Goal: Ask a question

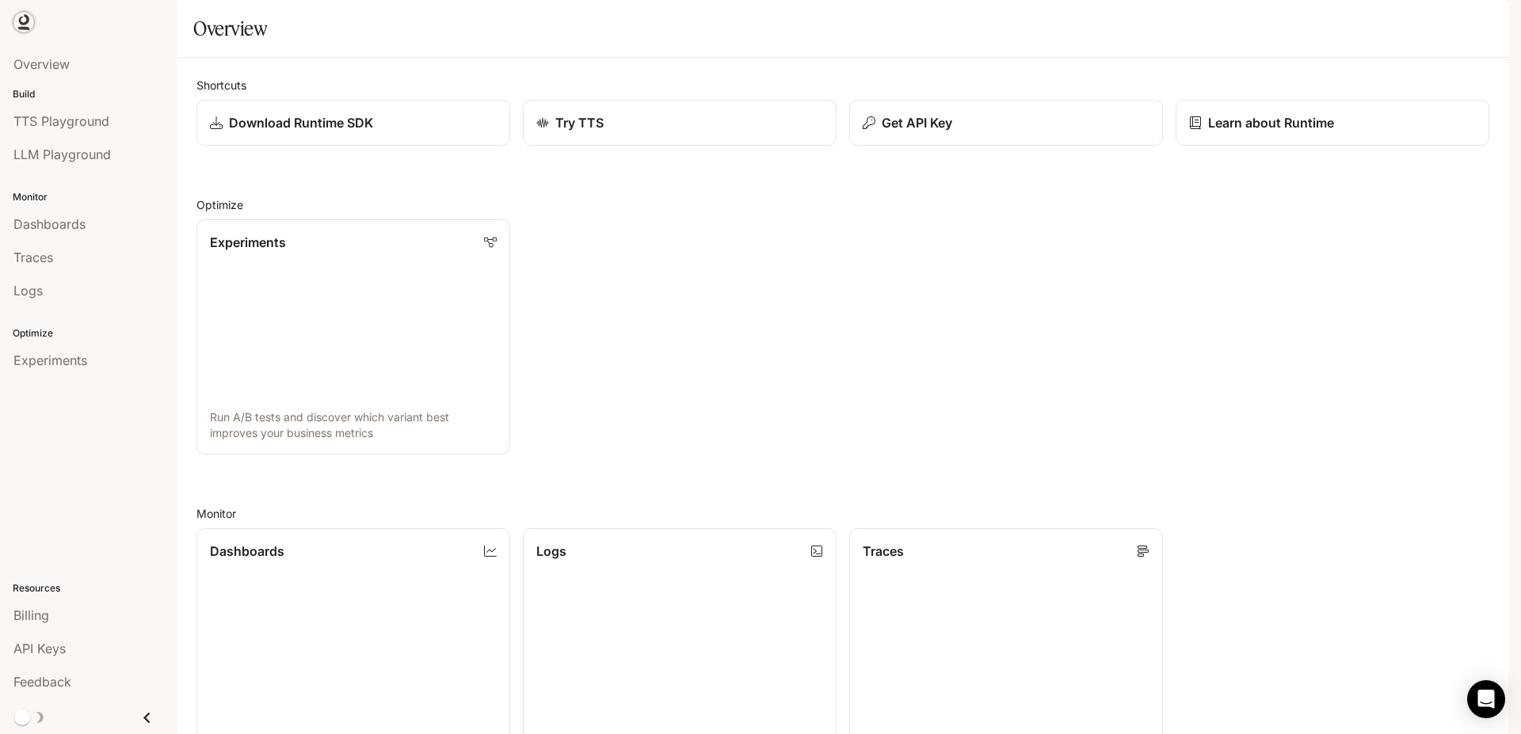
click at [33, 19] on link at bounding box center [24, 22] width 22 height 22
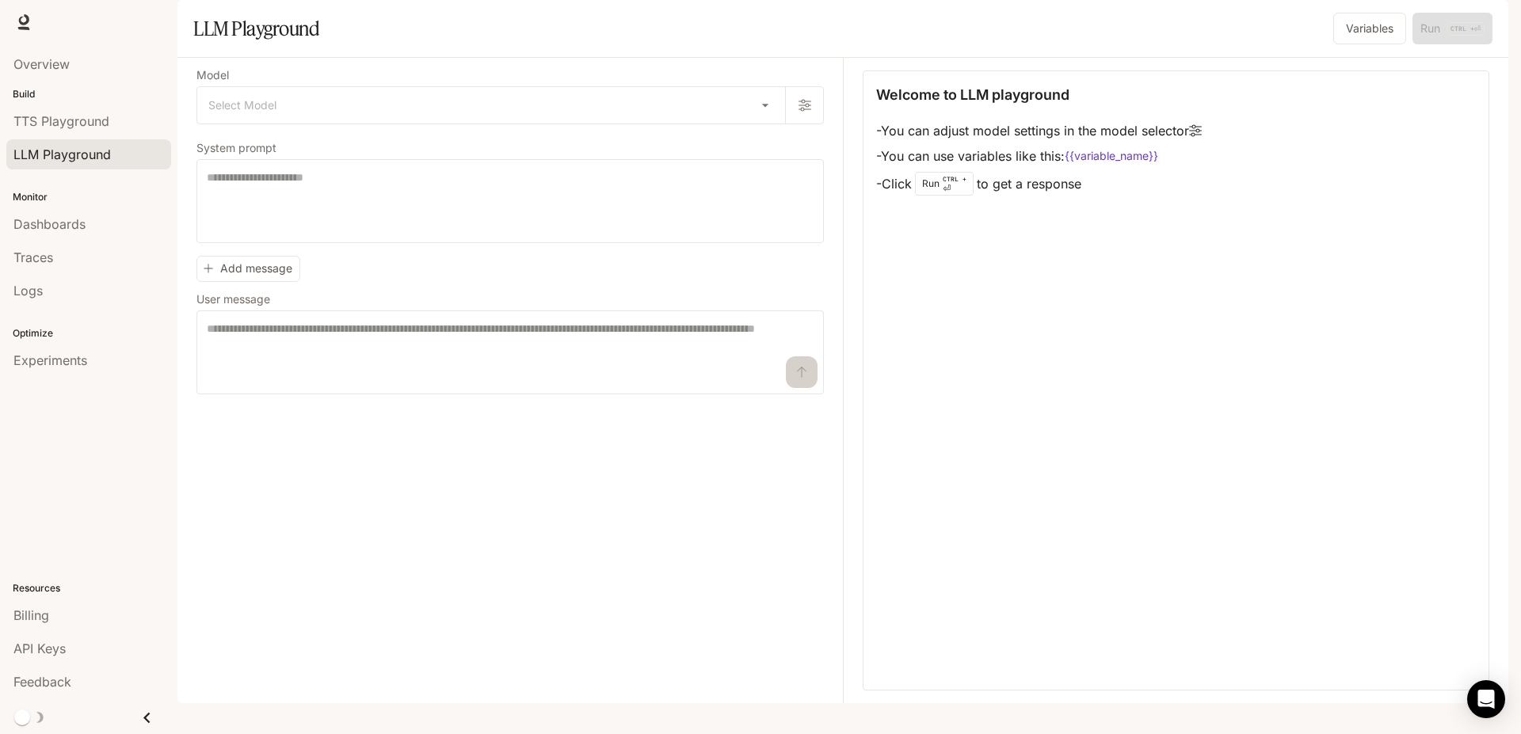
click at [152, 721] on icon "Close drawer" at bounding box center [146, 717] width 21 height 21
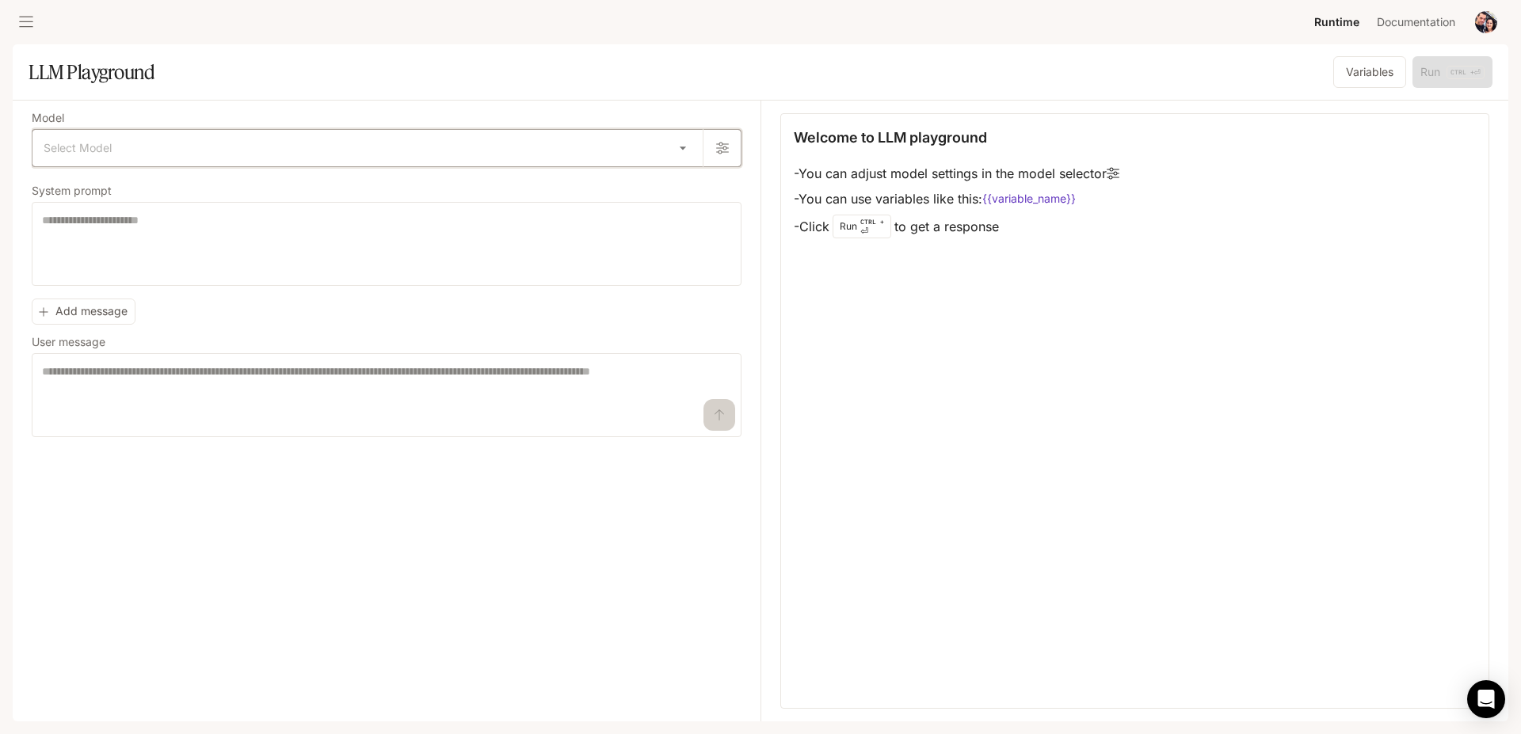
click at [719, 148] on icon "button" at bounding box center [722, 149] width 13 height 12
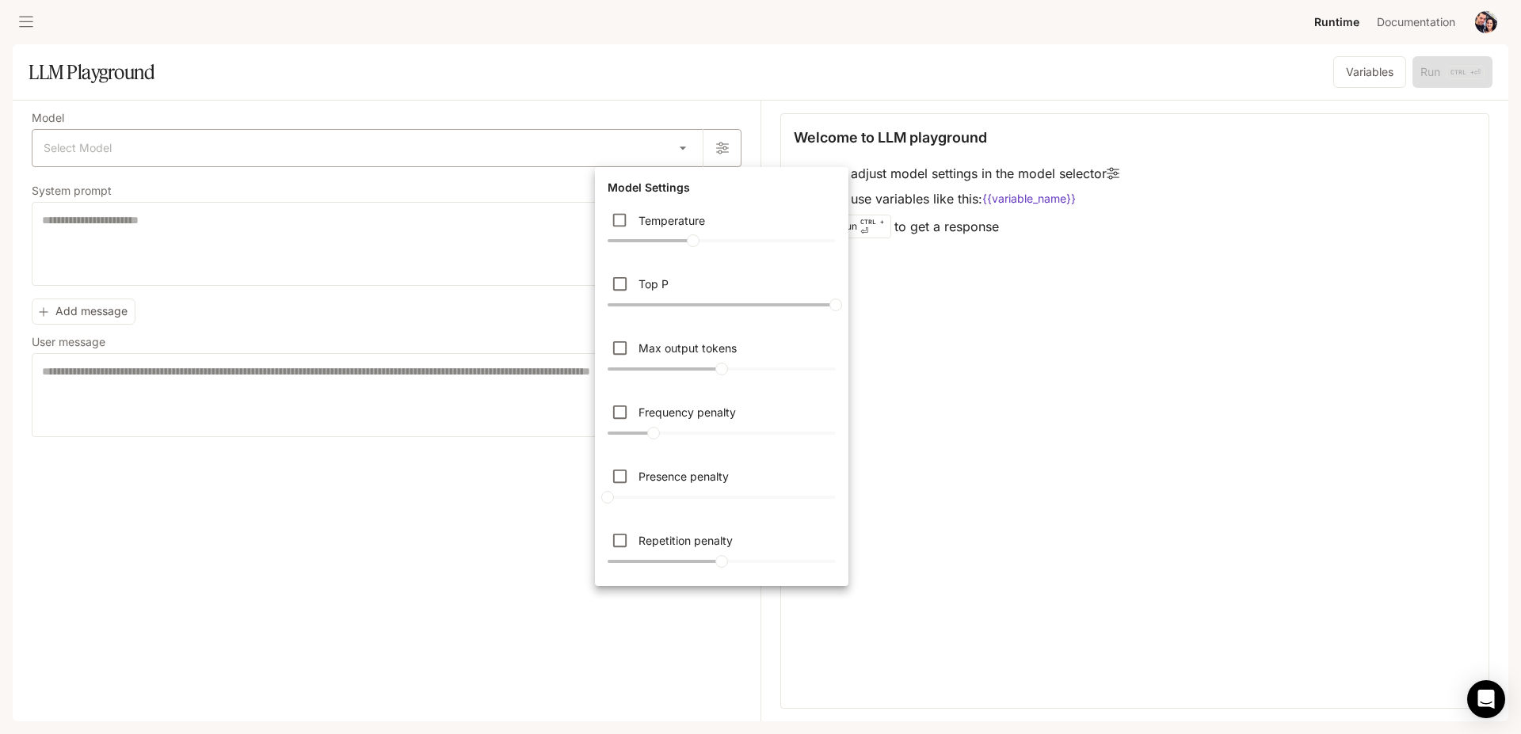
click at [719, 148] on div at bounding box center [760, 367] width 1521 height 734
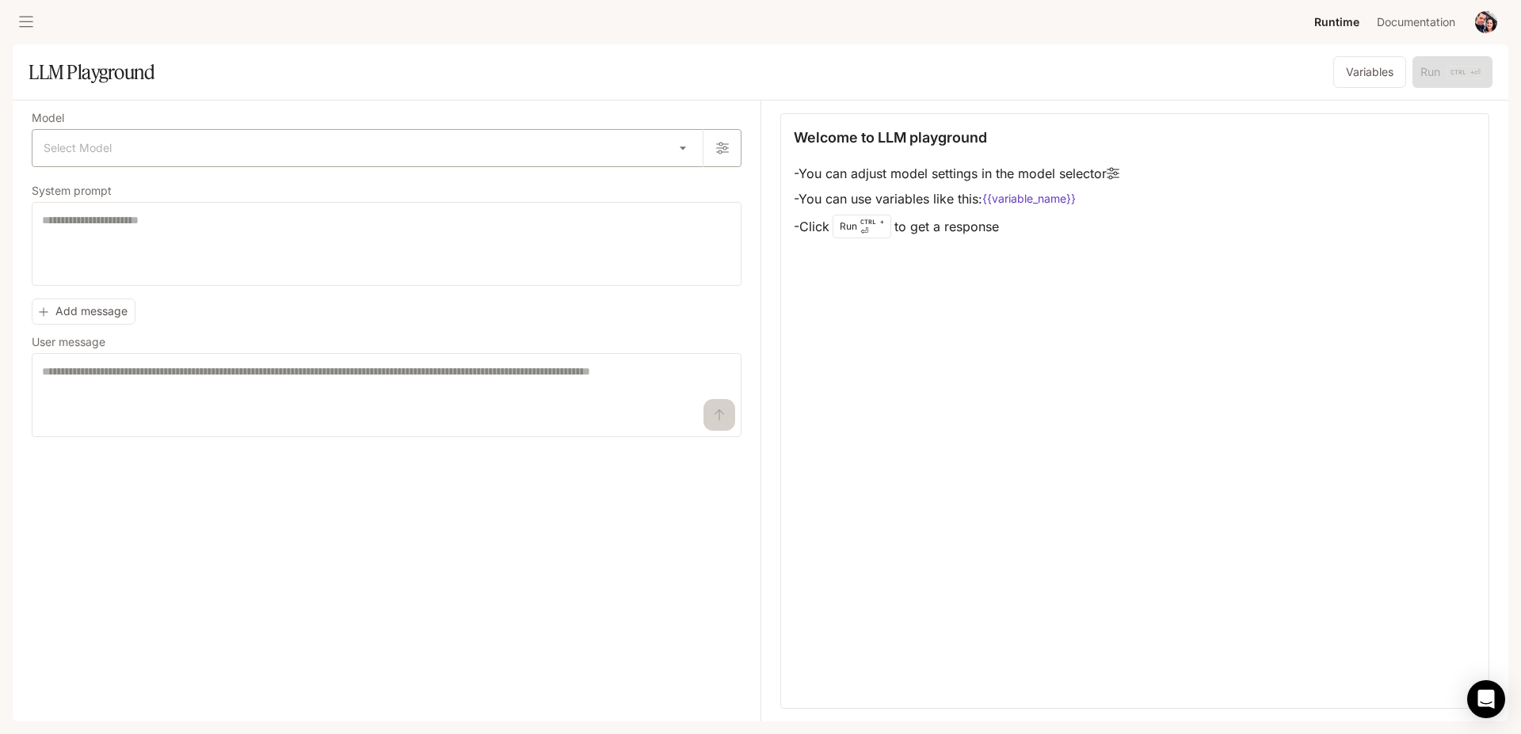
click at [678, 143] on body "Skip to main content Runtime Runtime Documentation Documentation Portal Overvie…" at bounding box center [760, 367] width 1521 height 734
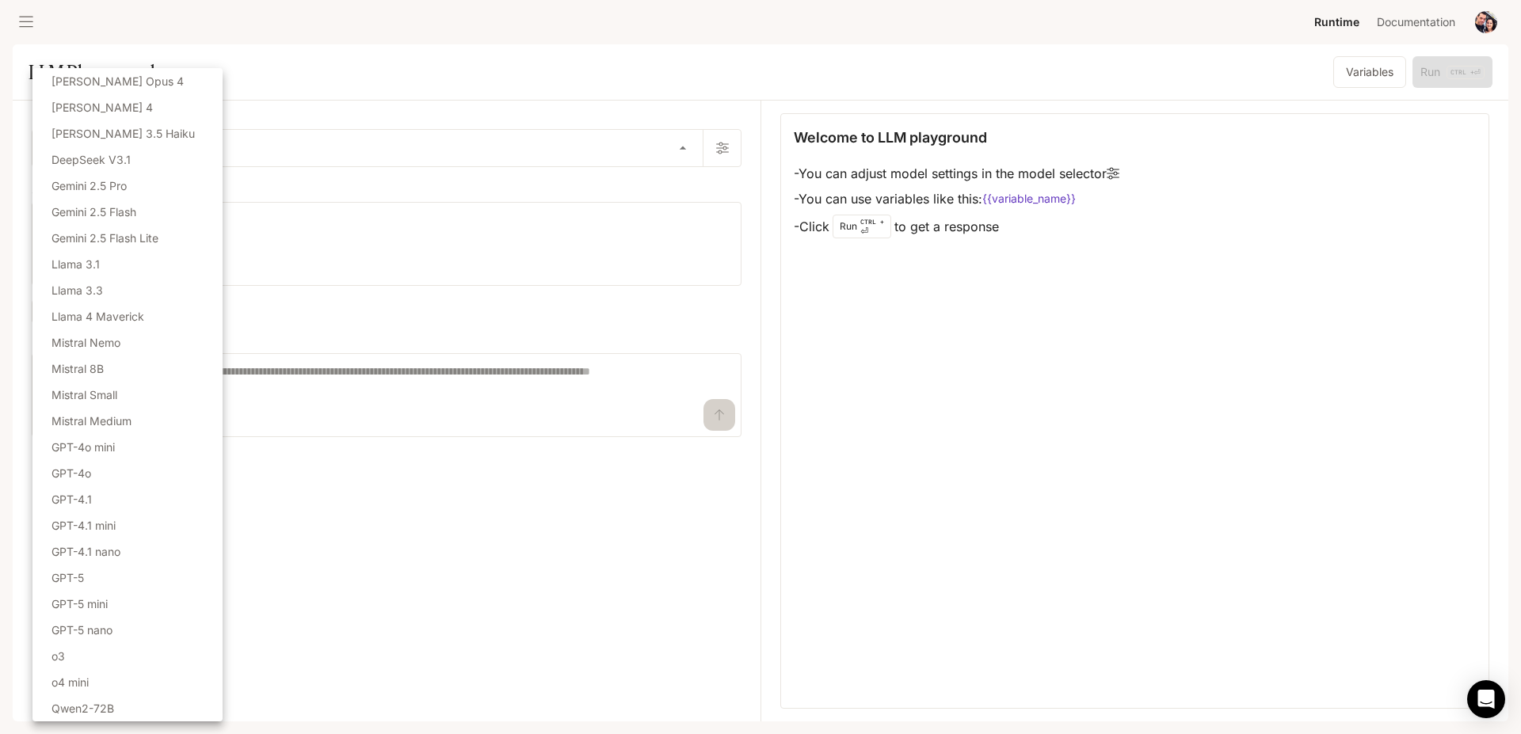
click at [305, 321] on div at bounding box center [760, 367] width 1521 height 734
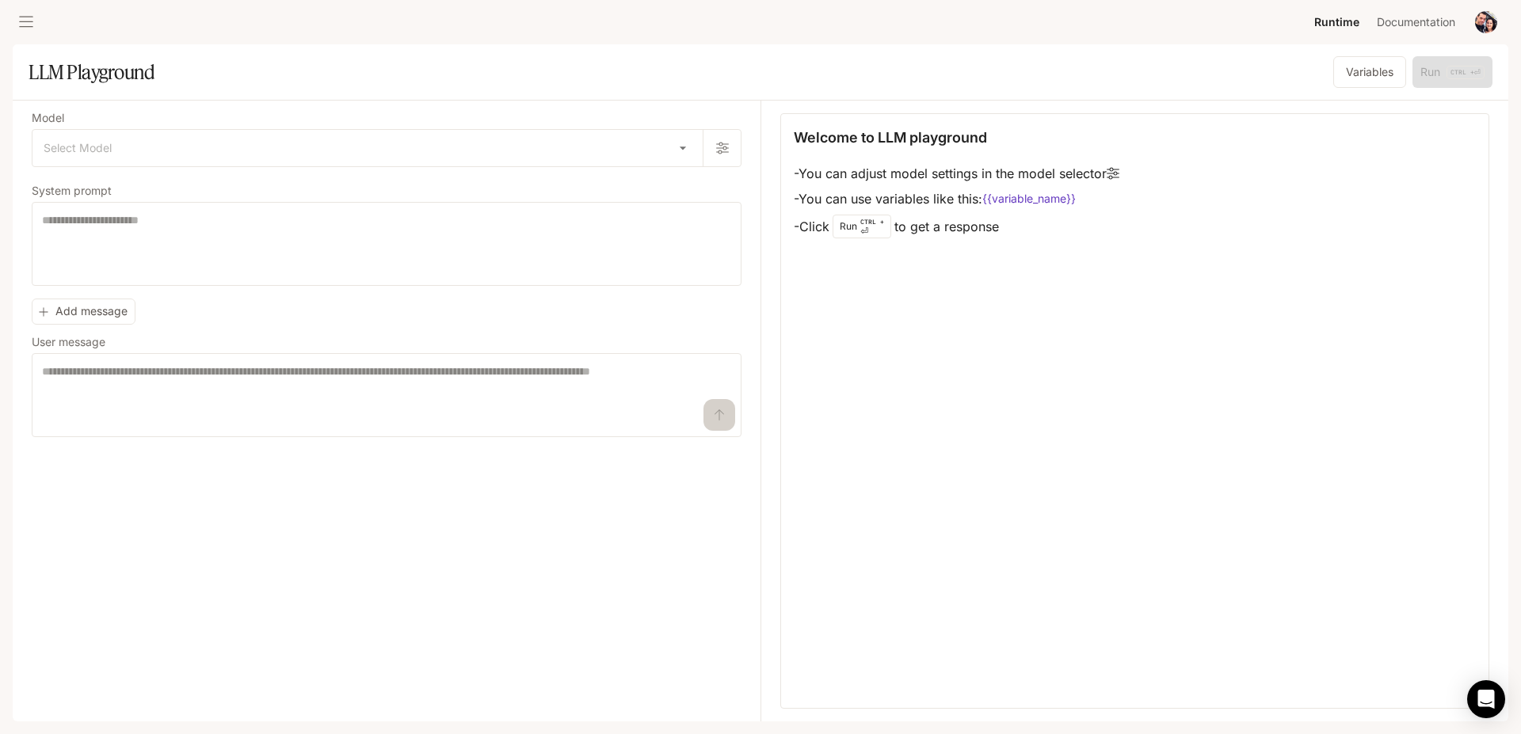
click at [28, 18] on icon "open drawer" at bounding box center [26, 22] width 16 height 16
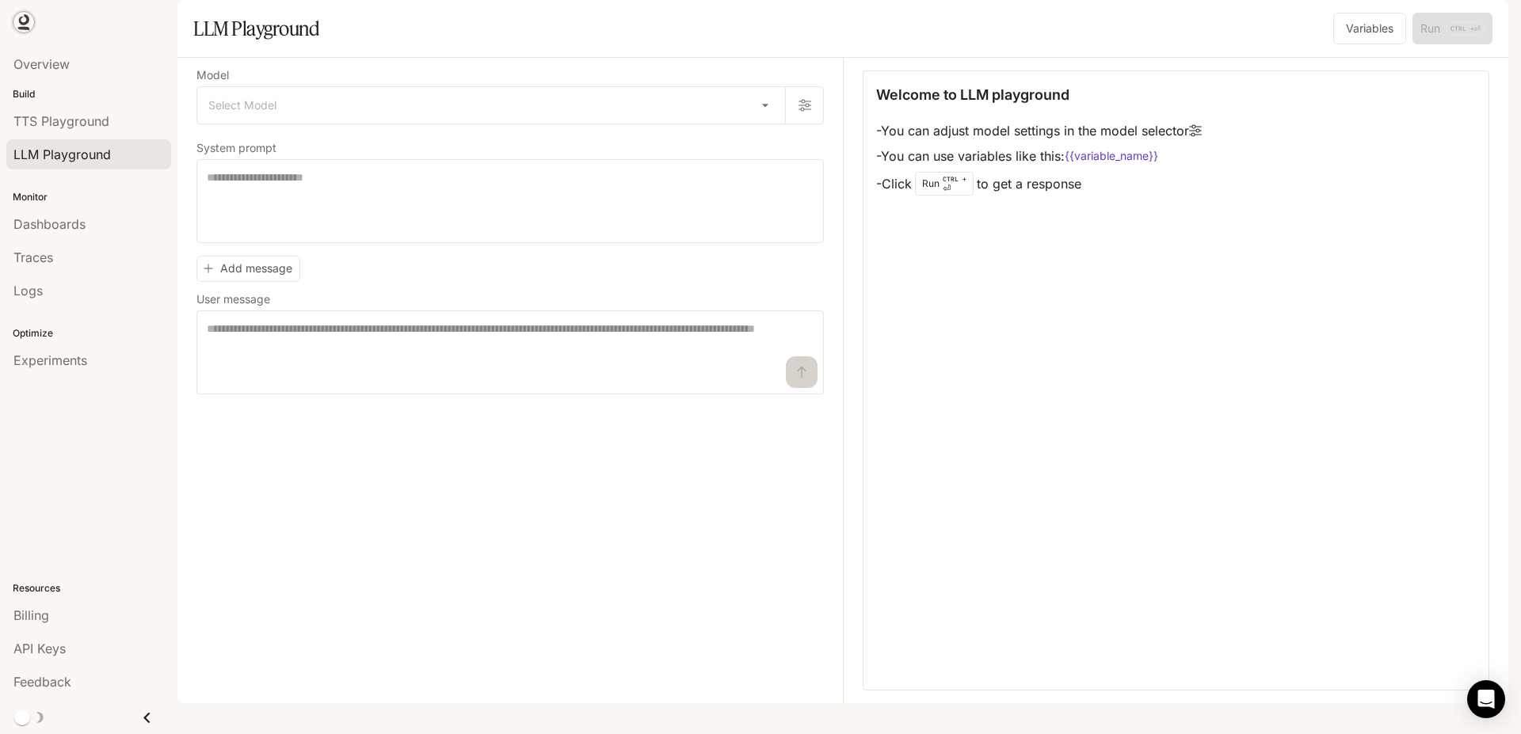
click at [28, 21] on icon at bounding box center [24, 19] width 10 height 11
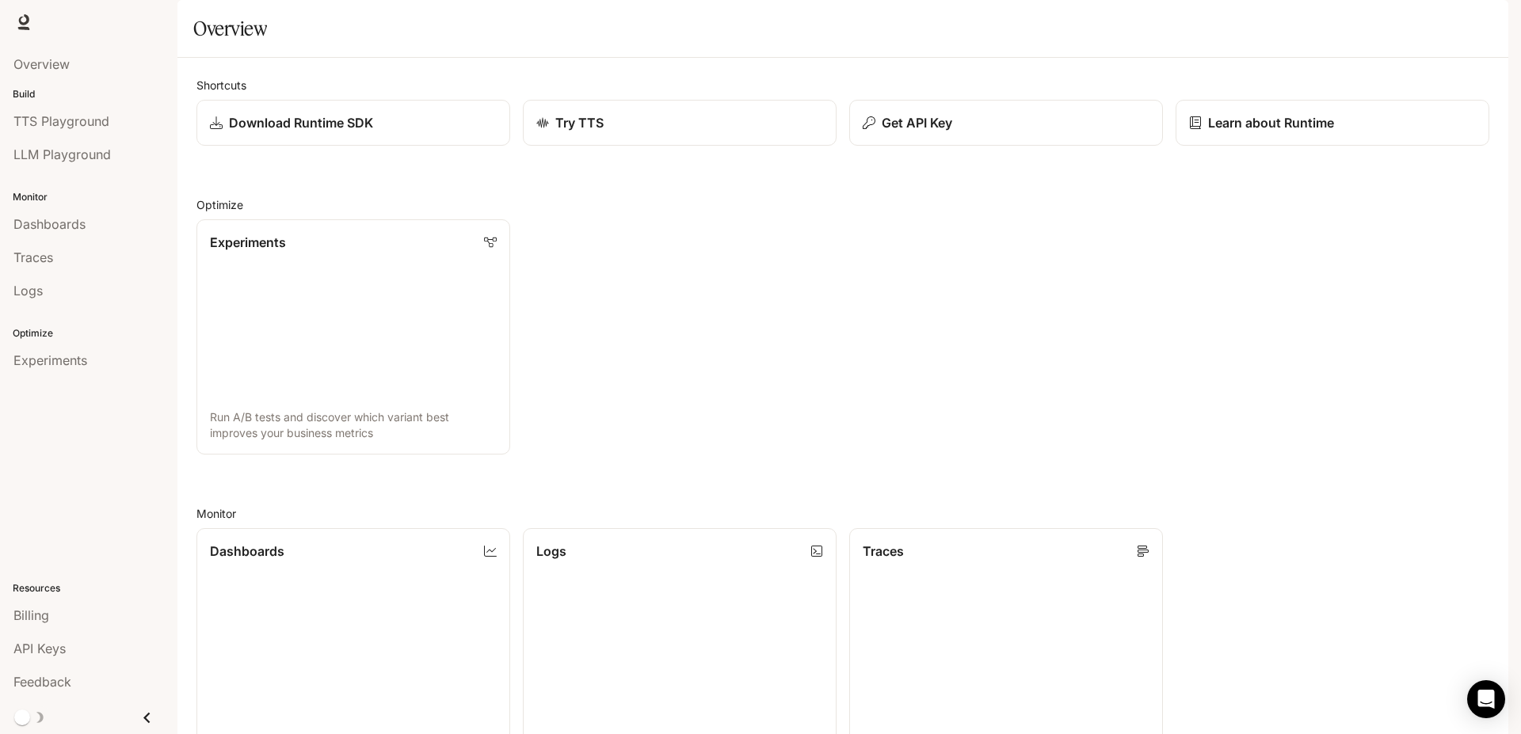
click at [1471, 25] on button "button" at bounding box center [1486, 22] width 32 height 32
click at [1471, 25] on div at bounding box center [760, 367] width 1521 height 734
click at [1333, 25] on span "Runtime" at bounding box center [1336, 23] width 45 height 20
click at [1417, 23] on span "Documentation" at bounding box center [1415, 23] width 78 height 20
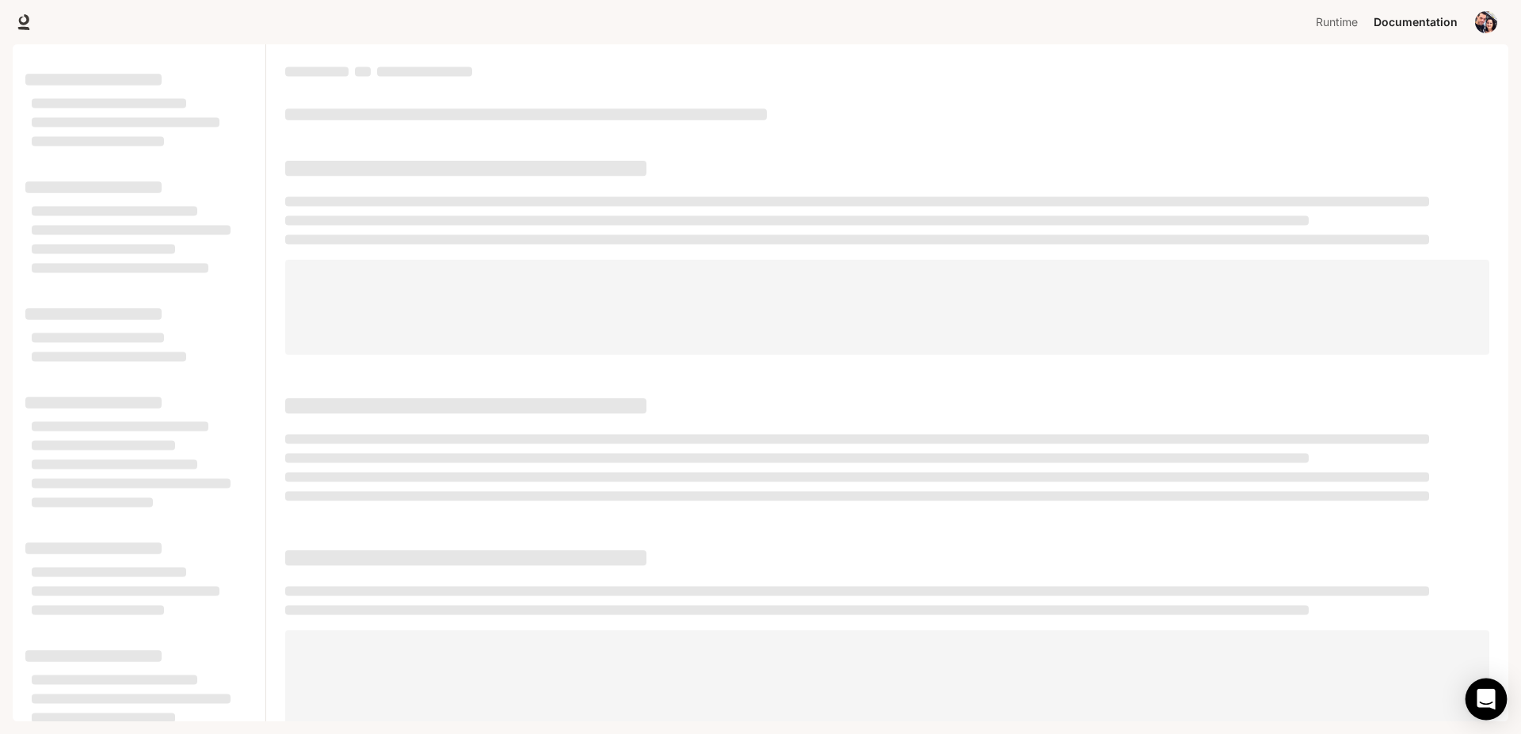
click at [1494, 695] on div "Open Intercom Messenger" at bounding box center [1486, 700] width 42 height 42
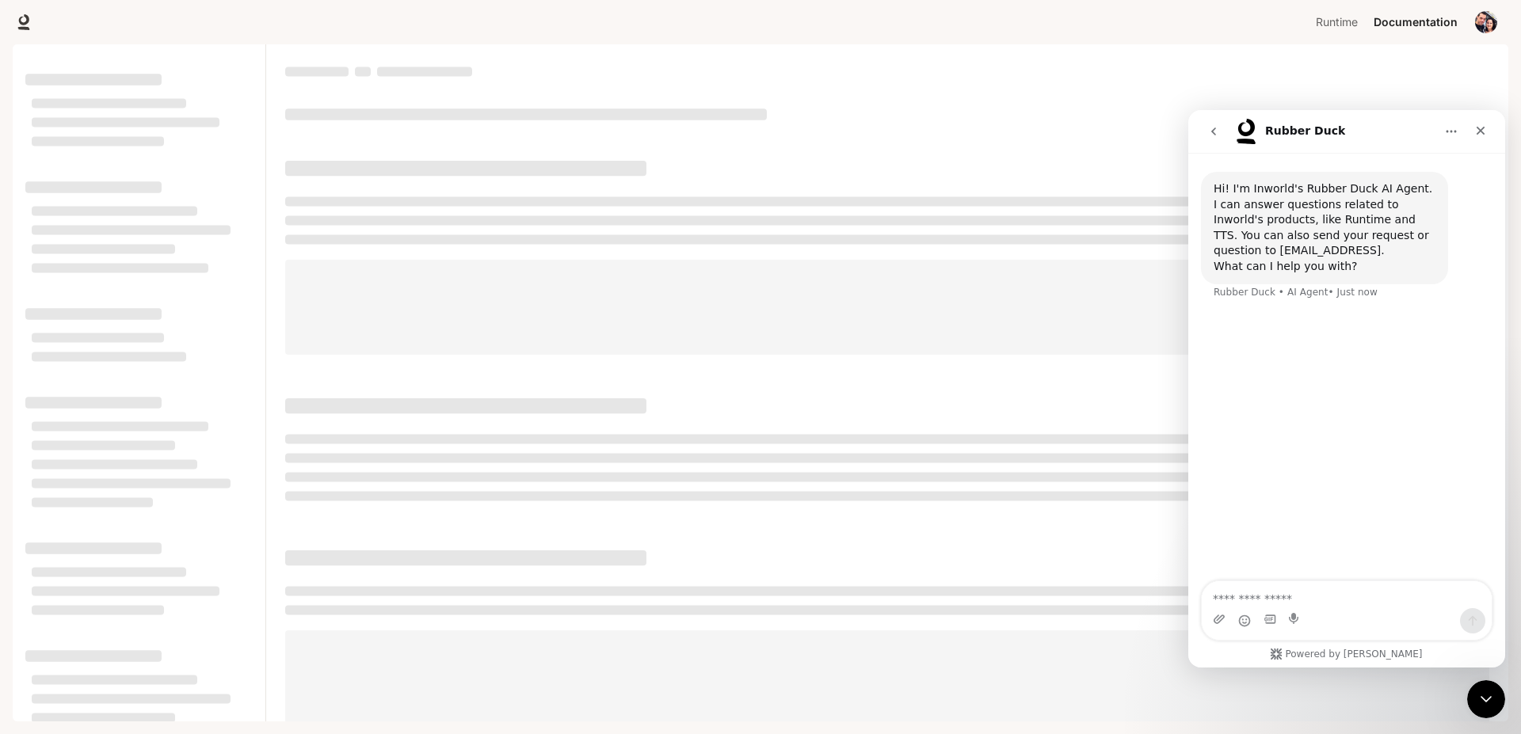
click at [1322, 588] on textarea "Ask a question…" at bounding box center [1346, 594] width 290 height 27
type textarea "*"
type textarea "**********"
click at [1466, 624] on icon "Send a message…" at bounding box center [1472, 621] width 13 height 13
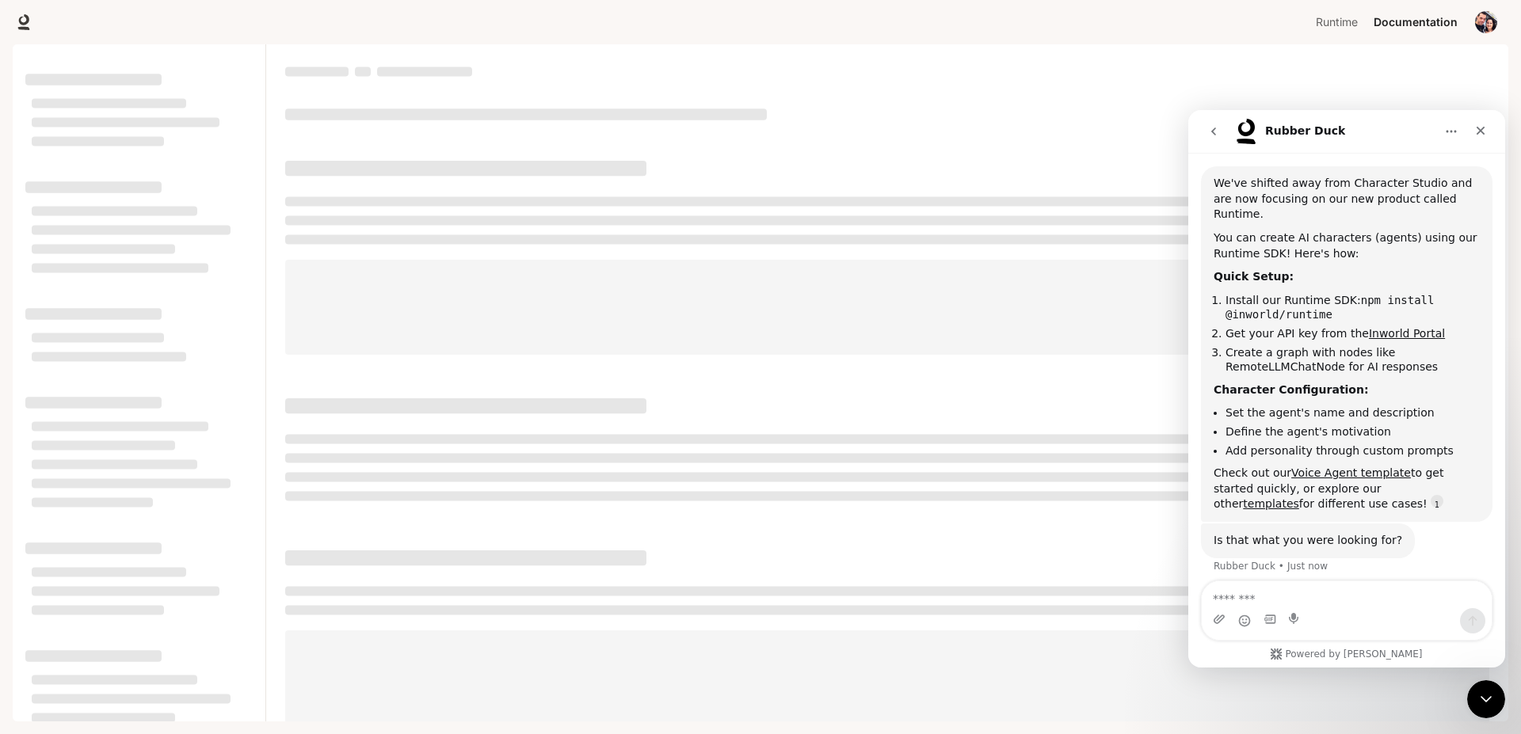
scroll to position [176, 0]
click at [1478, 138] on div "Close" at bounding box center [1480, 130] width 29 height 29
